Goal: Information Seeking & Learning: Check status

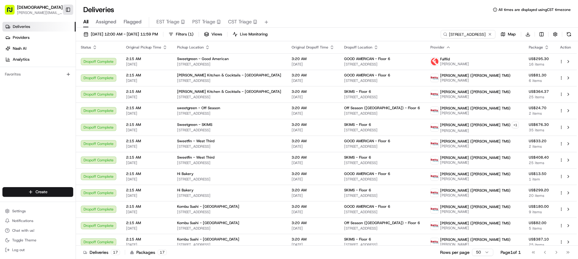
click at [69, 10] on button "Toggle Sidebar" at bounding box center [68, 10] width 10 height 10
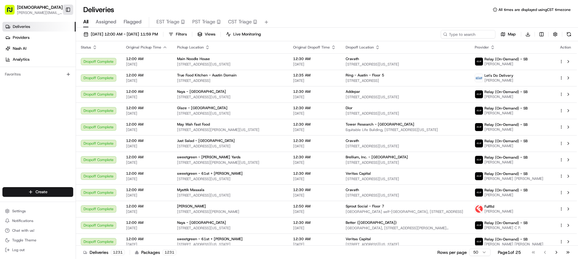
click at [70, 11] on button "Toggle Sidebar" at bounding box center [68, 10] width 10 height 10
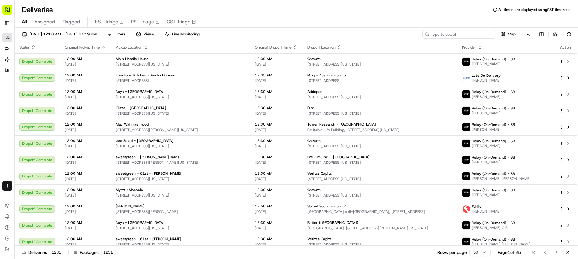
click at [454, 33] on input at bounding box center [458, 34] width 73 height 8
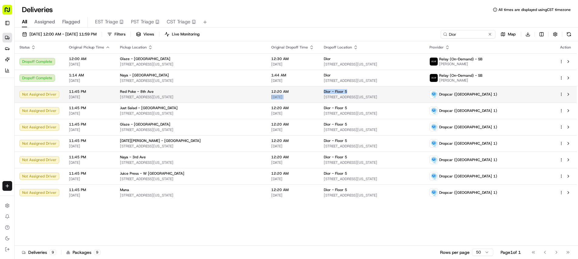
drag, startPoint x: 342, startPoint y: 90, endPoint x: 308, endPoint y: 93, distance: 33.8
click at [308, 93] on tr "Not Assigned Driver 11:45 PM [DATE] Red Poke - [GEOGRAPHIC_DATA][STREET_ADDRESS…" at bounding box center [296, 94] width 562 height 16
click at [353, 93] on div "Dior - Floor 5" at bounding box center [372, 91] width 96 height 5
drag, startPoint x: 349, startPoint y: 91, endPoint x: 314, endPoint y: 91, distance: 35.5
click at [319, 91] on td "Dior - Floor [GEOGRAPHIC_DATA][STREET_ADDRESS][US_STATE]" at bounding box center [372, 94] width 106 height 16
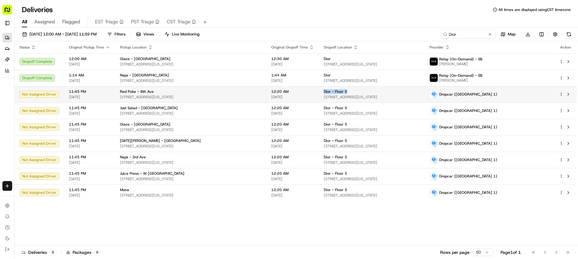
copy span "Dior - Floor 5"
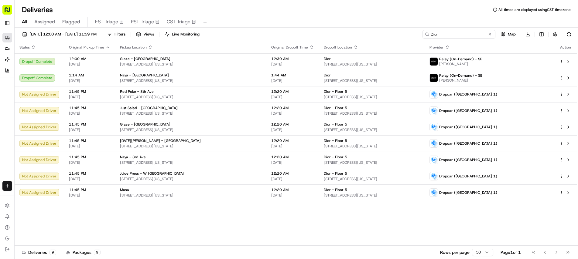
click at [462, 32] on input "Dior" at bounding box center [458, 34] width 73 height 8
paste input "- Floor 5"
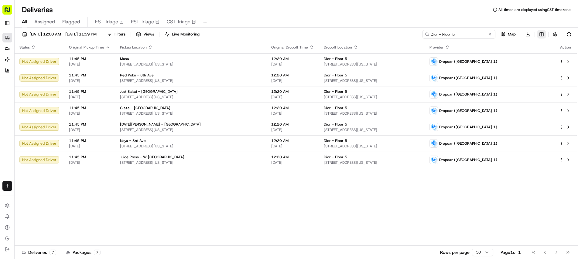
type input "Dior - Floor 5"
click at [539, 33] on html "Sharebite [PERSON_NAME][EMAIL_ADDRESS][DOMAIN_NAME] Toggle Sidebar Deliveries P…" at bounding box center [289, 129] width 578 height 259
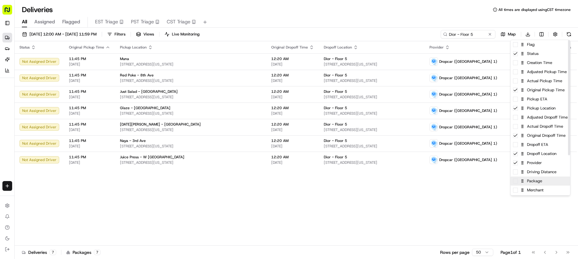
click at [542, 184] on div "Package" at bounding box center [539, 181] width 59 height 9
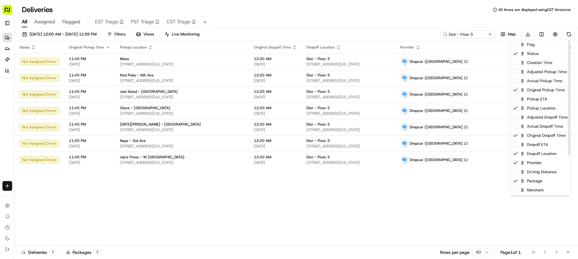
click at [375, 25] on html "Sharebite [PERSON_NAME][EMAIL_ADDRESS][DOMAIN_NAME] Toggle Sidebar Deliveries P…" at bounding box center [289, 129] width 578 height 259
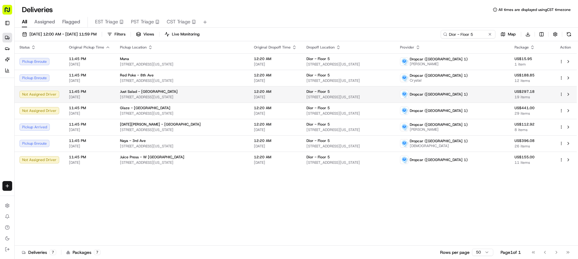
click at [155, 88] on td "Just [GEOGRAPHIC_DATA][STREET_ADDRESS][US_STATE]" at bounding box center [182, 94] width 134 height 16
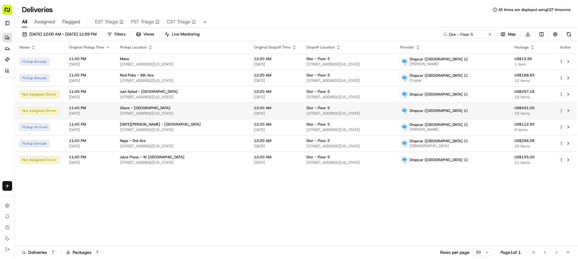
click at [150, 110] on div "Glaze - [GEOGRAPHIC_DATA][STREET_ADDRESS][US_STATE]" at bounding box center [182, 111] width 124 height 10
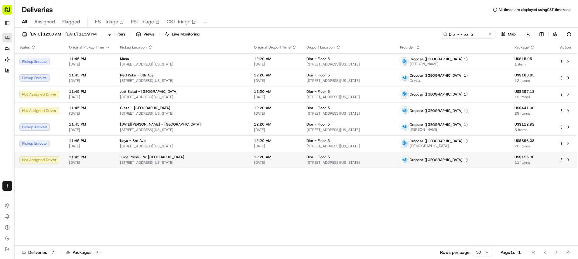
click at [165, 160] on div "Juice Press - W [GEOGRAPHIC_DATA][STREET_ADDRESS][US_STATE]" at bounding box center [182, 160] width 124 height 10
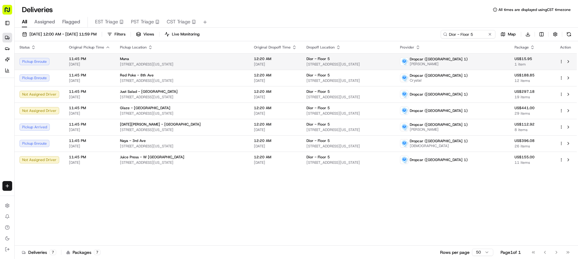
click at [138, 58] on div "Muna" at bounding box center [182, 58] width 124 height 5
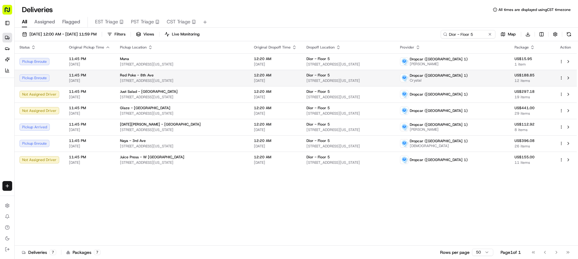
click at [124, 78] on div "Red Poke - [GEOGRAPHIC_DATA][STREET_ADDRESS][US_STATE]" at bounding box center [182, 78] width 124 height 10
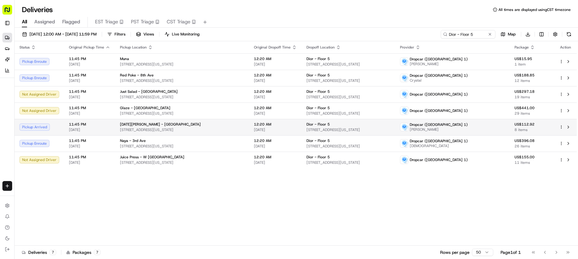
click at [128, 130] on span "[STREET_ADDRESS][US_STATE]" at bounding box center [182, 129] width 124 height 5
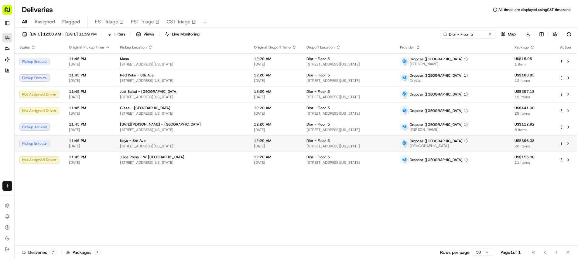
click at [138, 140] on span "Naya - 3rd Ave" at bounding box center [133, 140] width 26 height 5
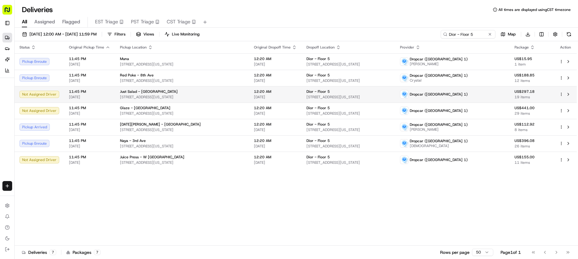
drag, startPoint x: 140, startPoint y: 180, endPoint x: 78, endPoint y: 87, distance: 111.3
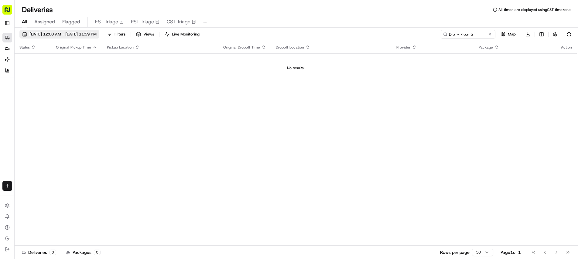
click at [88, 34] on span "[DATE] 12:00 AM - [DATE] 11:59 PM" at bounding box center [62, 34] width 67 height 5
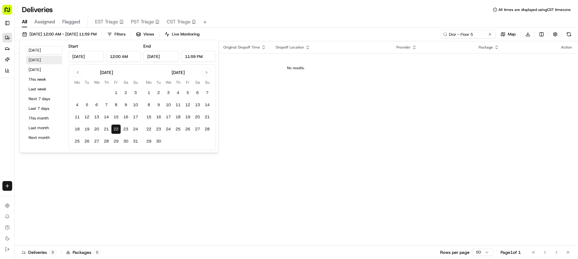
click at [49, 62] on button "[DATE]" at bounding box center [44, 60] width 36 height 8
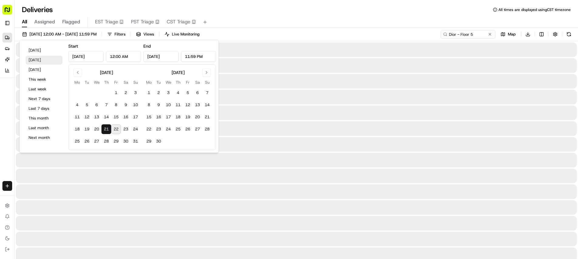
type input "[DATE]"
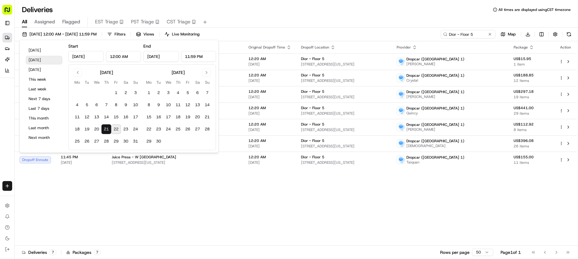
click at [57, 56] on button "[DATE]" at bounding box center [44, 60] width 36 height 8
click at [315, 18] on div "All Assigned Flagged EST Triage PST Triage CST Triage" at bounding box center [296, 22] width 563 height 11
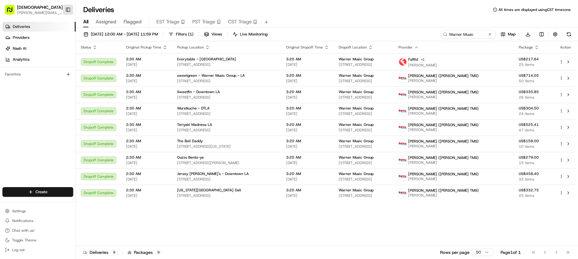
click at [64, 8] on button "Toggle Sidebar" at bounding box center [68, 10] width 10 height 10
